Goal: Task Accomplishment & Management: Manage account settings

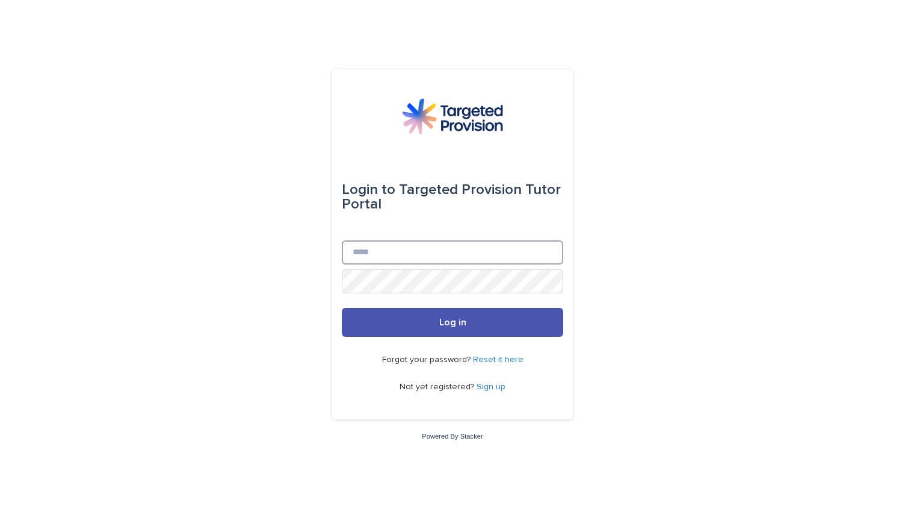
click at [385, 250] on input "Email" at bounding box center [453, 252] width 222 height 24
type input "**********"
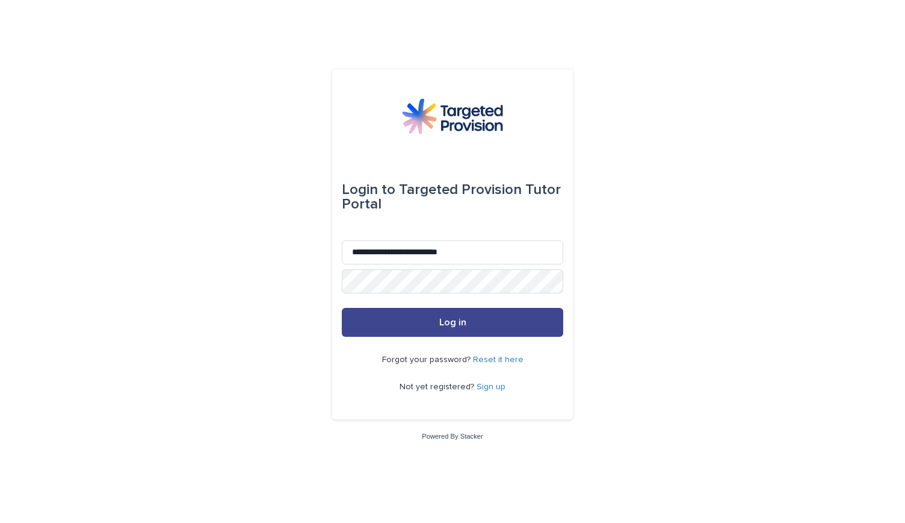
click at [475, 320] on button "Log in" at bounding box center [453, 322] width 222 height 29
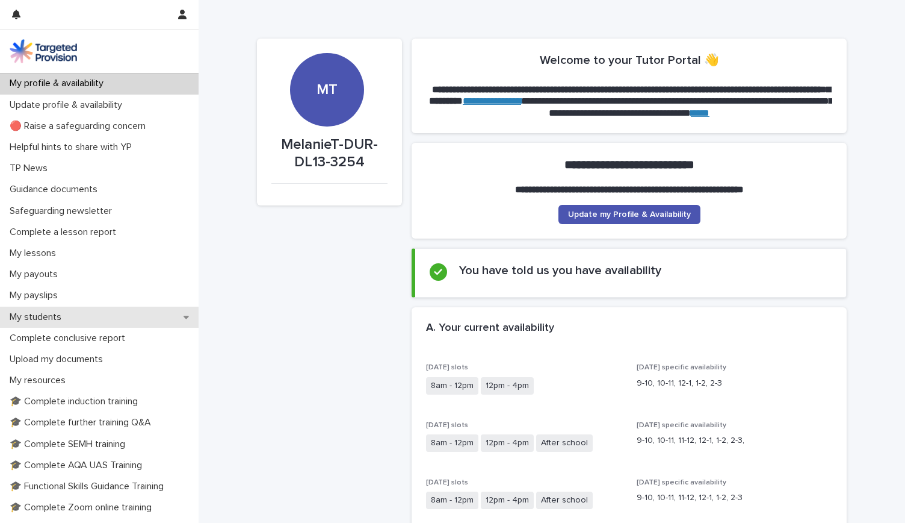
click at [53, 312] on p "My students" at bounding box center [38, 316] width 66 height 11
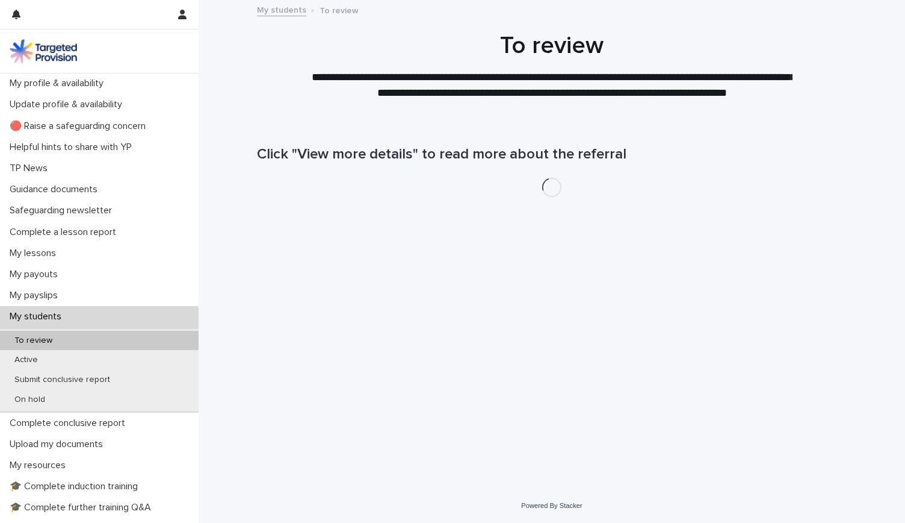
click at [50, 338] on p "To review" at bounding box center [33, 340] width 57 height 10
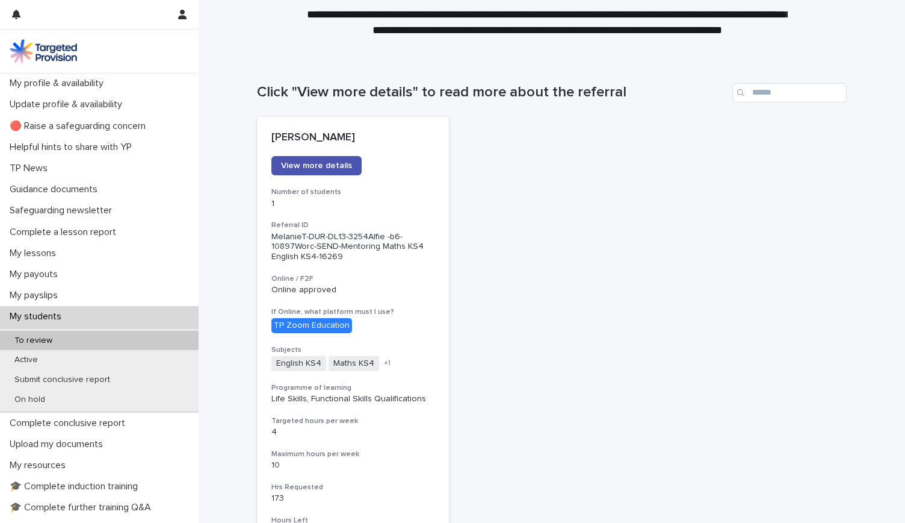
scroll to position [62, 0]
click at [340, 163] on span "View more details" at bounding box center [316, 166] width 71 height 8
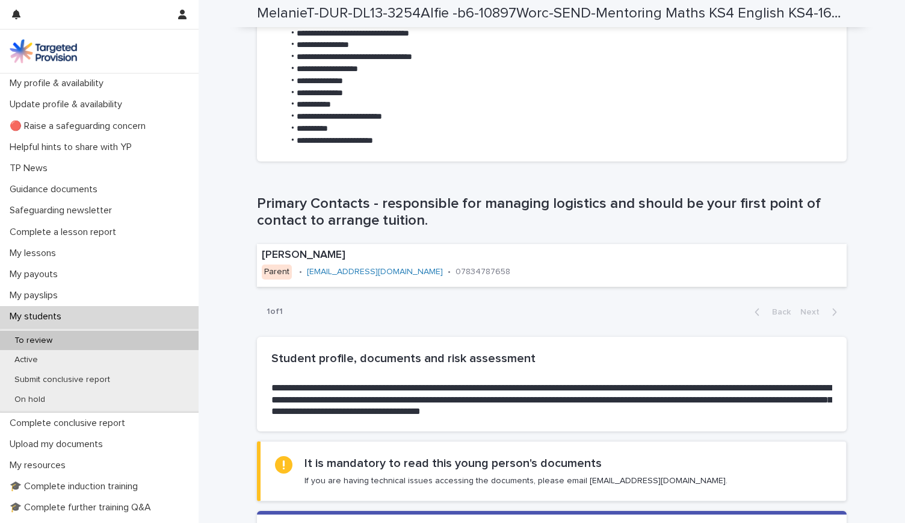
scroll to position [677, 0]
